Goal: Task Accomplishment & Management: Manage account settings

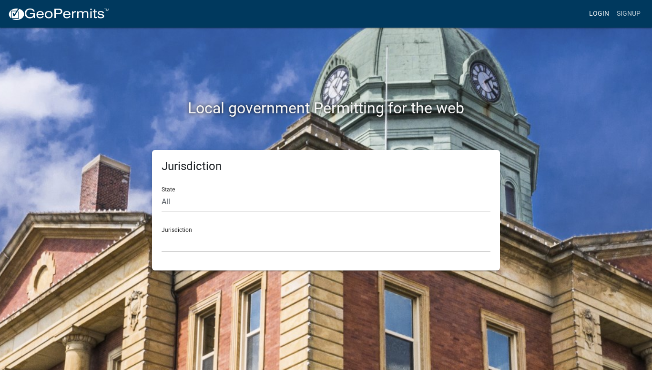
click at [596, 9] on link "Login" at bounding box center [599, 14] width 28 height 18
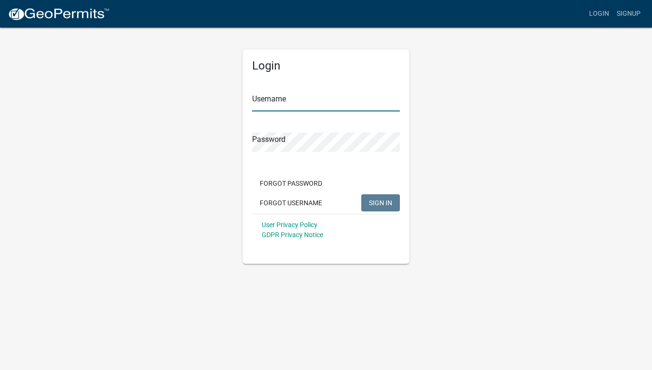
click at [294, 106] on input "Username" at bounding box center [326, 102] width 148 height 20
type input "codereyes"
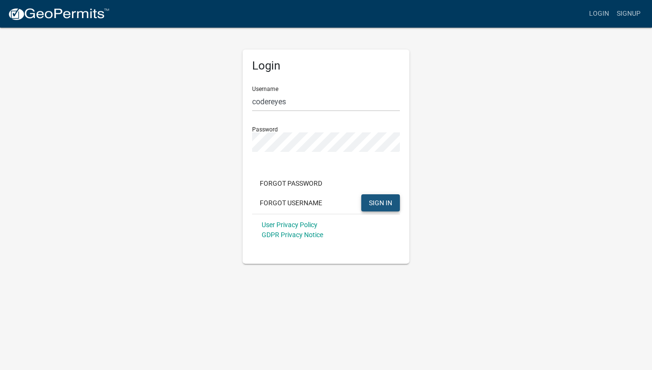
click at [378, 199] on span "SIGN IN" at bounding box center [380, 203] width 23 height 8
